Goal: Communication & Community: Answer question/provide support

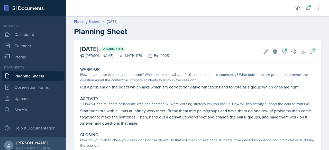
click at [45, 80] on link "Planning Sheets" at bounding box center [33, 76] width 62 height 10
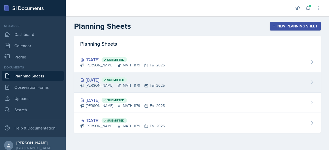
click at [126, 83] on div "[PERSON_NAME] MATH 1179 Fall 2025" at bounding box center [122, 85] width 84 height 5
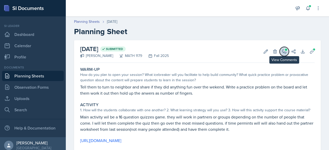
click at [282, 53] on icon at bounding box center [284, 52] width 4 height 4
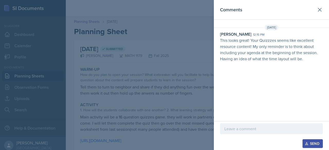
click at [256, 56] on p "This looks great! Your Quizzzes seems like excellent resource content! My only …" at bounding box center [271, 49] width 103 height 25
click at [276, 54] on p "This looks great! Your Quizzzes seems like excellent resource content! My only …" at bounding box center [271, 49] width 103 height 25
click at [317, 9] on icon at bounding box center [319, 10] width 6 height 6
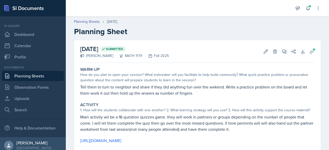
click at [18, 77] on link "Planning Sheets" at bounding box center [33, 76] width 62 height 10
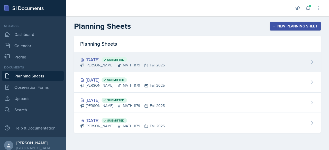
click at [118, 68] on div "[DATE] Submitted [PERSON_NAME] MATH 1179 Fall 2025" at bounding box center [197, 62] width 247 height 20
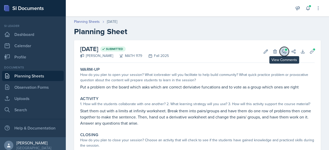
click at [283, 51] on button "View Comments" at bounding box center [283, 51] width 9 height 9
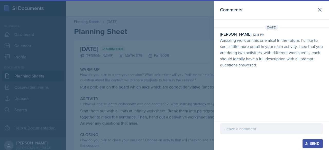
click at [283, 51] on p "Amazing work on this one also! In the future, I’d like to see a little more det…" at bounding box center [271, 52] width 103 height 31
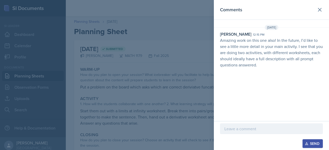
click at [239, 63] on p "Amazing work on this one also! In the future, I’d like to see a little more det…" at bounding box center [271, 52] width 103 height 31
click at [318, 12] on icon at bounding box center [319, 10] width 6 height 6
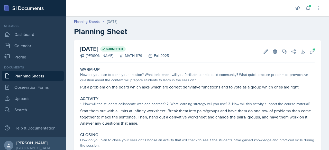
click at [39, 78] on link "Planning Sheets" at bounding box center [33, 76] width 62 height 10
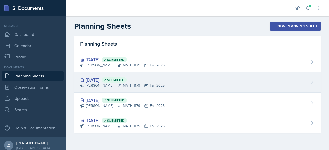
click at [110, 80] on div "[DATE] Submitted" at bounding box center [122, 80] width 84 height 7
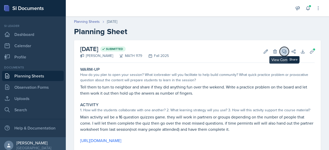
click at [281, 53] on icon at bounding box center [283, 51] width 5 height 5
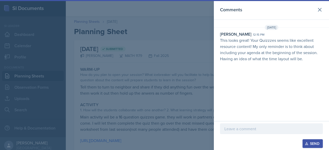
click at [262, 127] on p at bounding box center [271, 129] width 94 height 6
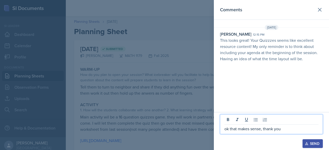
click at [305, 144] on icon "button" at bounding box center [307, 144] width 4 height 4
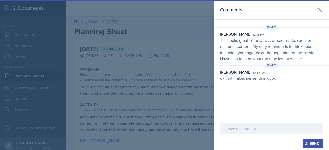
click at [162, 49] on div at bounding box center [164, 75] width 329 height 150
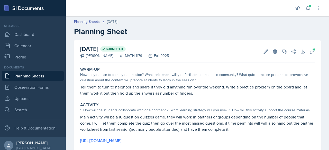
click at [46, 78] on link "Planning Sheets" at bounding box center [33, 76] width 62 height 10
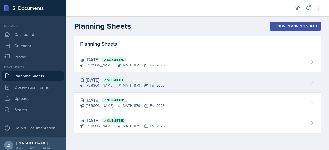
click at [124, 78] on span "Submitted" at bounding box center [115, 80] width 17 height 4
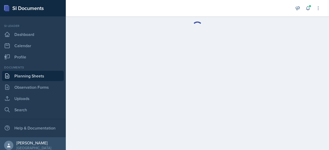
click at [49, 78] on link "Planning Sheets" at bounding box center [33, 76] width 62 height 10
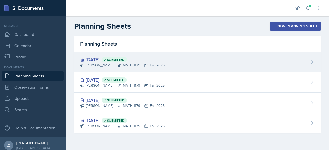
click at [127, 57] on span "Submitted" at bounding box center [113, 59] width 25 height 5
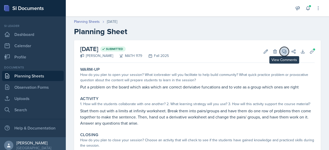
click at [282, 52] on icon at bounding box center [283, 51] width 5 height 5
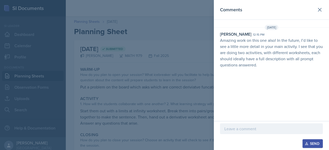
click at [257, 54] on p "Amazing work on this one also! In the future, I’d like to see a little more det…" at bounding box center [271, 52] width 103 height 31
click at [248, 136] on div at bounding box center [271, 136] width 103 height 5
click at [249, 132] on p at bounding box center [271, 129] width 94 height 6
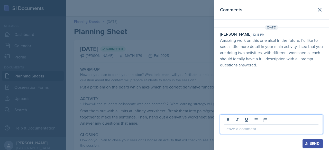
click at [252, 130] on p at bounding box center [271, 129] width 94 height 6
click at [242, 130] on p "ok i will inth future" at bounding box center [271, 129] width 94 height 6
click at [241, 132] on p "ok i will inth future" at bounding box center [271, 129] width 94 height 6
click at [245, 130] on p "ok i will in th future" at bounding box center [271, 129] width 94 height 6
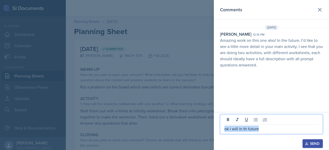
click at [246, 130] on p "ok i will in th future" at bounding box center [271, 129] width 94 height 6
click at [280, 131] on p "ok i will in the future" at bounding box center [271, 129] width 94 height 6
click at [260, 131] on p "ok i will in the future" at bounding box center [271, 129] width 94 height 6
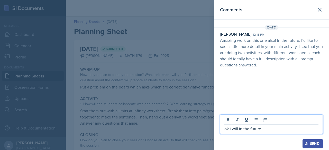
click at [253, 128] on p "ok i will in the future" at bounding box center [271, 129] width 94 height 6
click at [254, 129] on p "ok i will in the Future" at bounding box center [271, 129] width 94 height 6
click at [255, 129] on p "ok i will in the Future" at bounding box center [271, 129] width 94 height 6
click at [255, 130] on p "ok i will in the Future" at bounding box center [271, 129] width 94 height 6
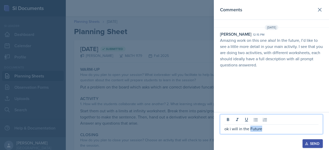
click at [255, 130] on p "ok i will in the Future" at bounding box center [271, 129] width 94 height 6
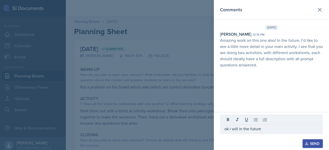
click at [310, 145] on div "Send" at bounding box center [313, 144] width 14 height 4
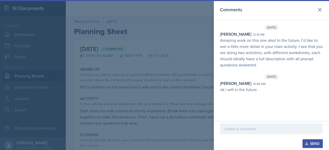
click at [198, 38] on div at bounding box center [164, 75] width 329 height 150
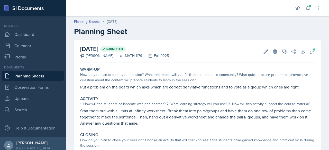
scroll to position [50, 0]
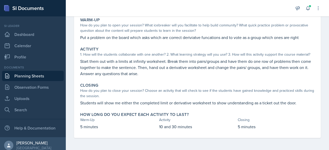
click at [126, 65] on p "Start them out with a limits at infinity worksheet. Break them into pairs/group…" at bounding box center [197, 67] width 234 height 18
click at [143, 73] on p "Start them out with a limits at infinity worksheet. Break them into pairs/group…" at bounding box center [197, 67] width 234 height 18
click at [28, 90] on link "Observation Forms" at bounding box center [33, 87] width 62 height 10
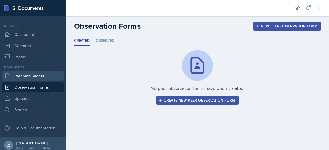
click at [34, 76] on link "Planning Sheets" at bounding box center [33, 76] width 62 height 10
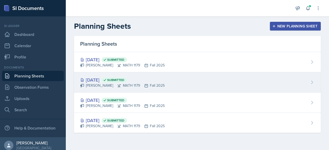
click at [106, 80] on icon at bounding box center [105, 80] width 2 height 2
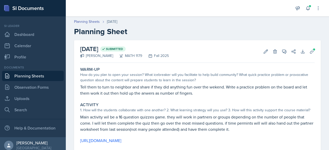
click at [161, 109] on div "1. How will the students collaborate with one another? 2. What learning strateg…" at bounding box center [197, 110] width 234 height 5
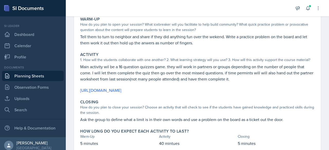
scroll to position [52, 0]
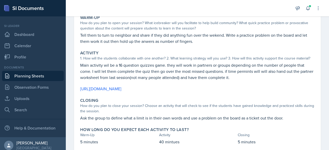
click at [2, 56] on nav "Si leader Dashboard Calendar Profile Documents Planning Sheets Observation Form…" at bounding box center [33, 76] width 66 height 121
drag, startPoint x: 110, startPoint y: 32, endPoint x: 133, endPoint y: 24, distance: 24.5
click at [110, 32] on div "Warm-Up How do you plan to open your session? What icebreaker will you facilita…" at bounding box center [197, 29] width 238 height 33
